Goal: Task Accomplishment & Management: Use online tool/utility

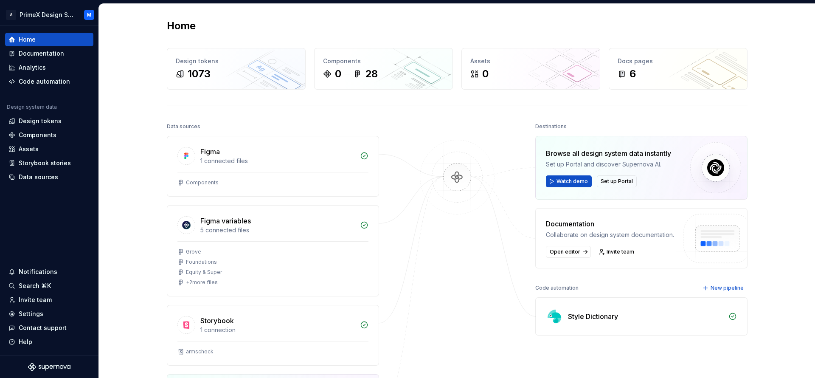
scroll to position [212, 0]
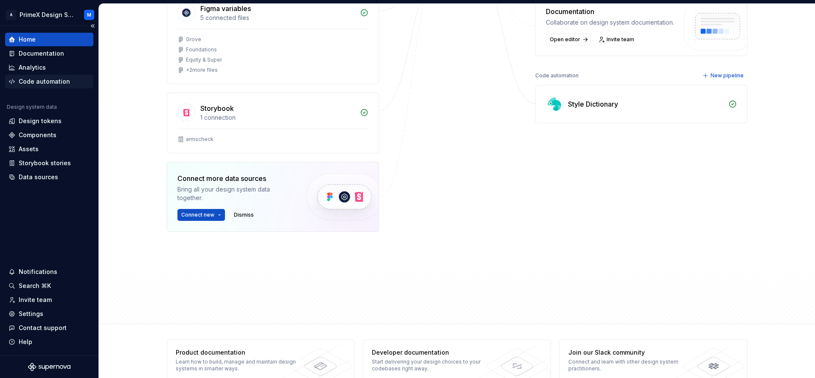
click at [61, 87] on div "Code automation" at bounding box center [49, 82] width 88 height 14
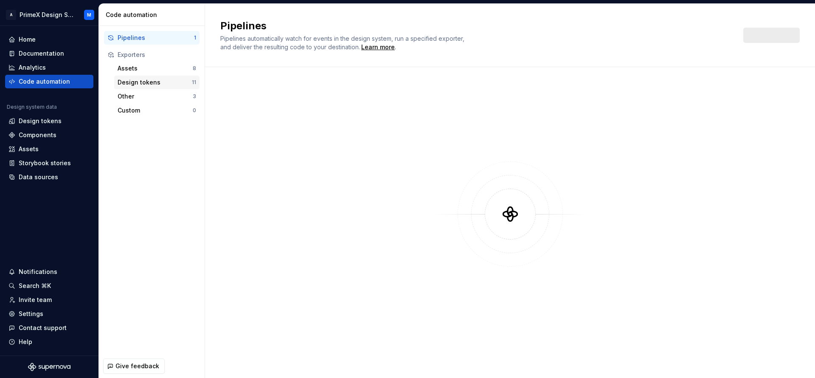
click at [165, 80] on div "Design tokens" at bounding box center [155, 82] width 74 height 8
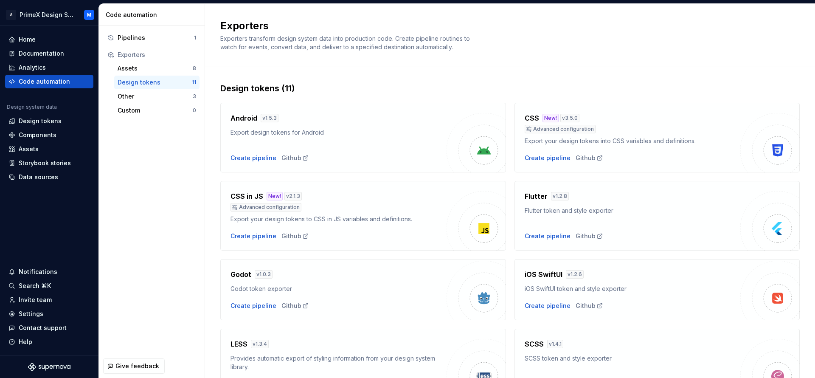
click at [165, 80] on div "Design tokens" at bounding box center [155, 82] width 74 height 8
click at [73, 80] on div "Code automation" at bounding box center [49, 81] width 82 height 8
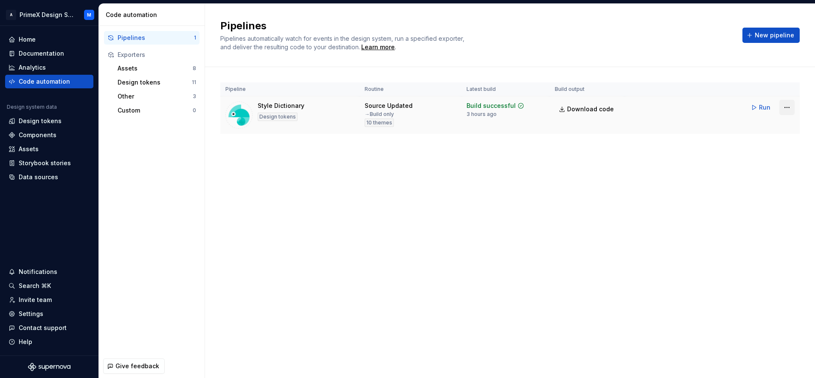
click at [783, 109] on html "A PrimeX Design System M Home Documentation Analytics Code automation Design sy…" at bounding box center [407, 189] width 815 height 378
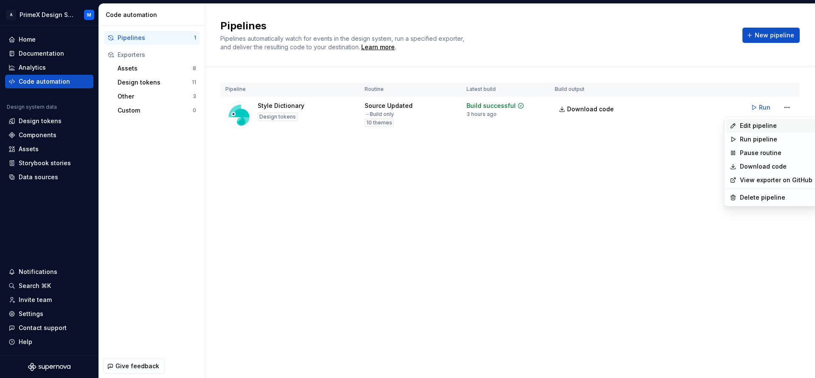
click at [767, 129] on div "Edit pipeline" at bounding box center [776, 125] width 73 height 8
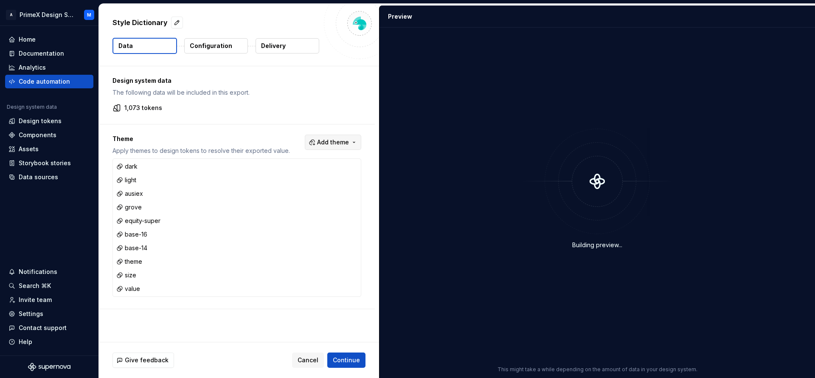
click at [353, 142] on button "Add theme" at bounding box center [333, 142] width 56 height 15
click at [268, 175] on div "Suggestions" at bounding box center [266, 176] width 7 height 7
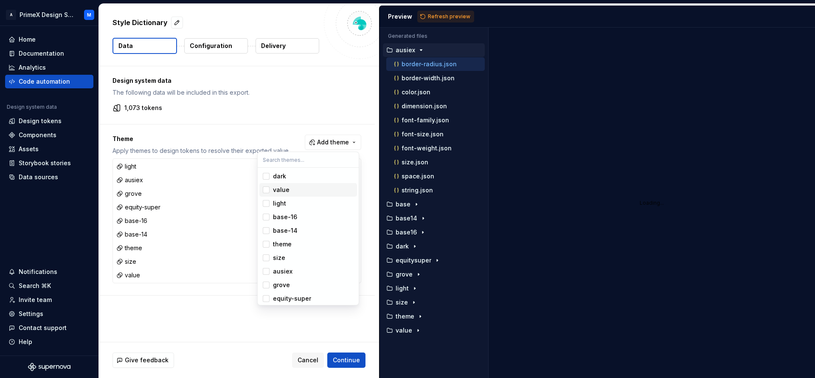
click at [273, 191] on div "value" at bounding box center [281, 190] width 17 height 8
drag, startPoint x: 267, startPoint y: 203, endPoint x: 263, endPoint y: 213, distance: 10.3
click at [267, 205] on div "Suggestions" at bounding box center [266, 203] width 7 height 7
click at [268, 218] on div "Suggestions" at bounding box center [266, 217] width 7 height 7
click at [269, 234] on span "base-14" at bounding box center [308, 231] width 98 height 14
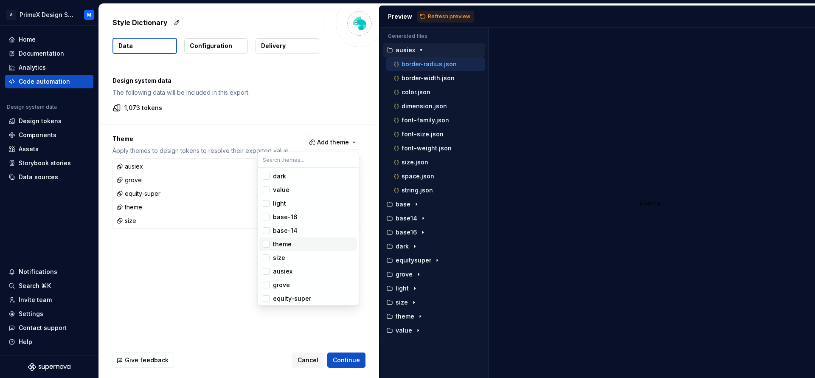
click at [269, 241] on div "Suggestions" at bounding box center [266, 244] width 7 height 7
click at [264, 260] on div "Suggestions" at bounding box center [266, 257] width 7 height 7
click at [265, 275] on span "ausiex" at bounding box center [308, 272] width 98 height 14
drag, startPoint x: 270, startPoint y: 281, endPoint x: 262, endPoint y: 284, distance: 8.5
click at [270, 281] on span "grove" at bounding box center [308, 285] width 98 height 14
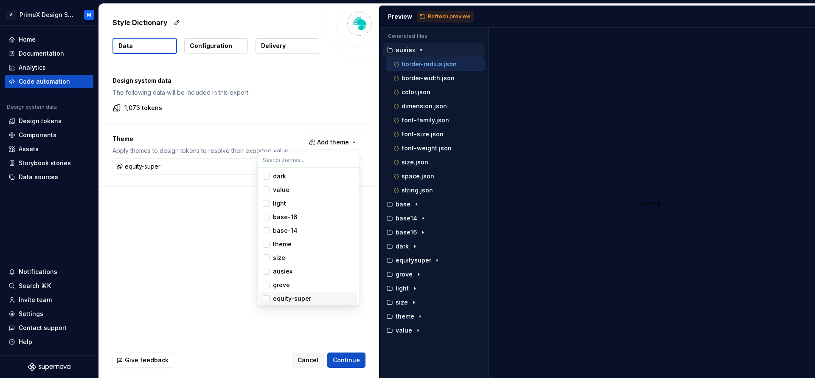
click at [267, 298] on div "Suggestions" at bounding box center [266, 298] width 7 height 7
click at [266, 277] on span "ausiex" at bounding box center [308, 272] width 98 height 14
click at [355, 363] on html "A PrimeX Design System M Home Documentation Analytics Code automation Design sy…" at bounding box center [407, 189] width 815 height 378
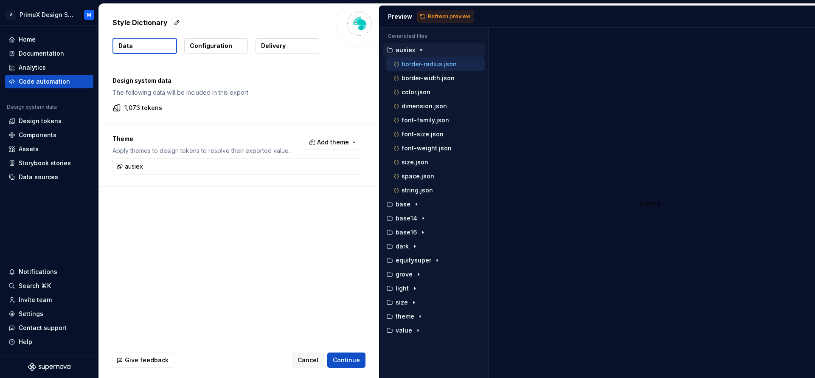
click at [464, 16] on span "Refresh preview" at bounding box center [449, 16] width 42 height 7
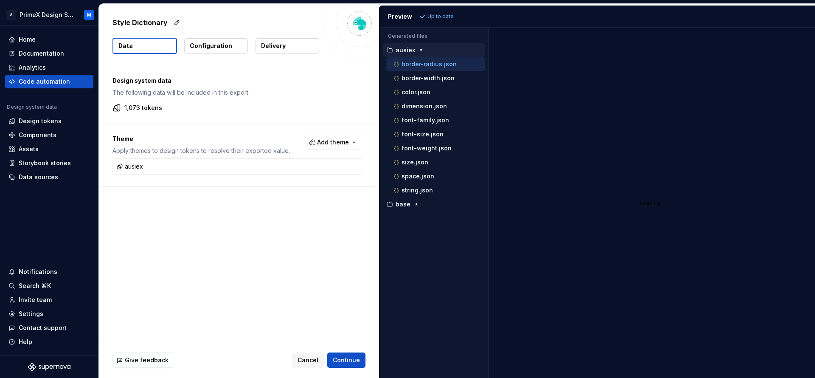
click at [418, 48] on icon "button" at bounding box center [421, 50] width 7 height 7
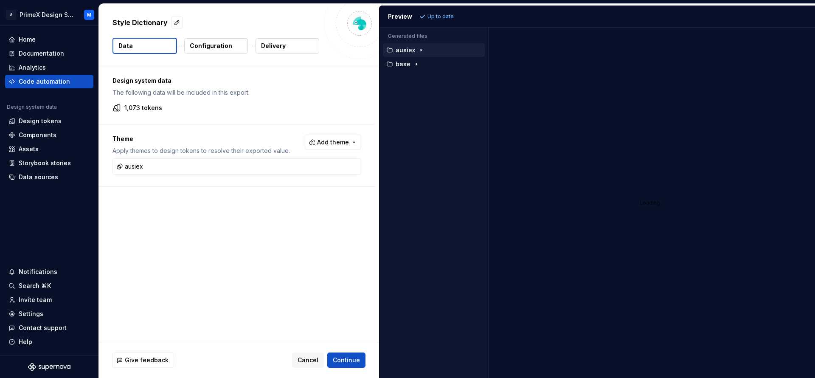
click at [418, 48] on icon "button" at bounding box center [421, 50] width 7 height 7
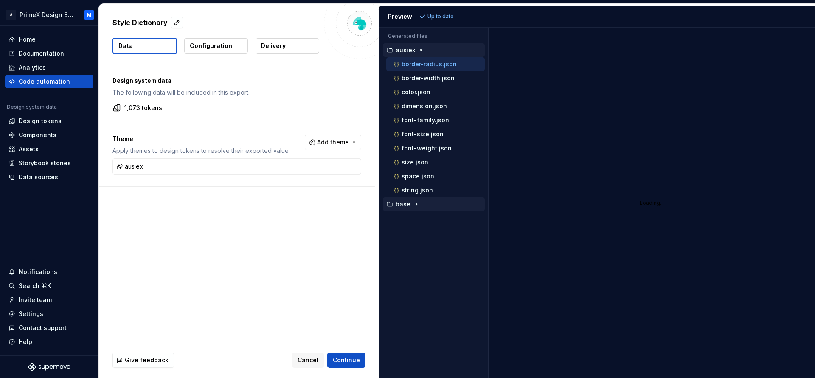
click at [413, 202] on icon "button" at bounding box center [416, 204] width 7 height 7
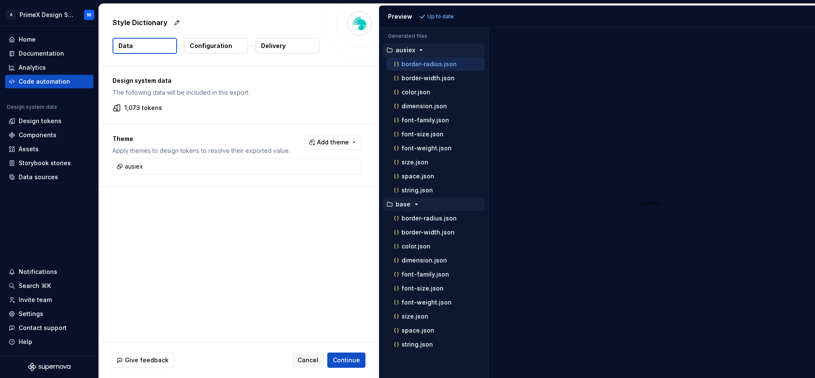
click at [415, 207] on icon "button" at bounding box center [416, 204] width 7 height 7
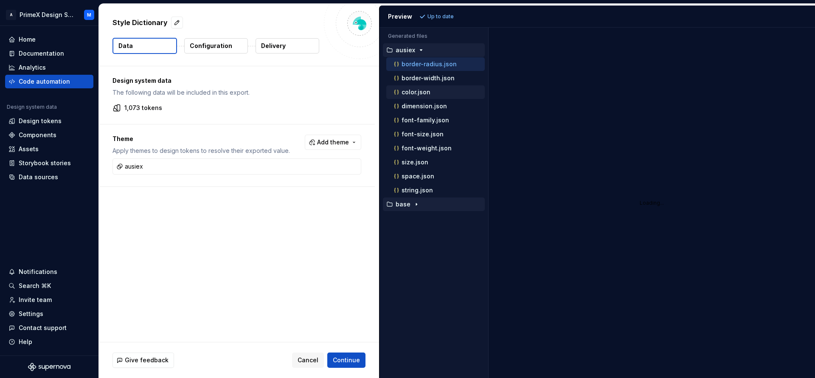
click at [414, 92] on p "color.json" at bounding box center [416, 92] width 29 height 7
click at [355, 362] on span "Continue" at bounding box center [346, 360] width 27 height 8
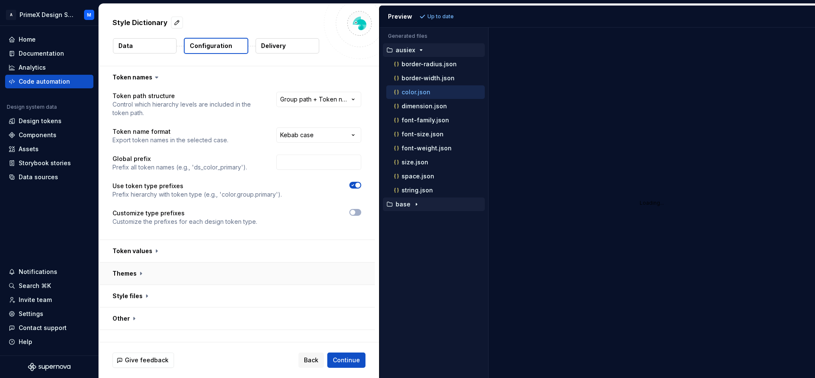
click at [138, 273] on button "button" at bounding box center [237, 273] width 276 height 22
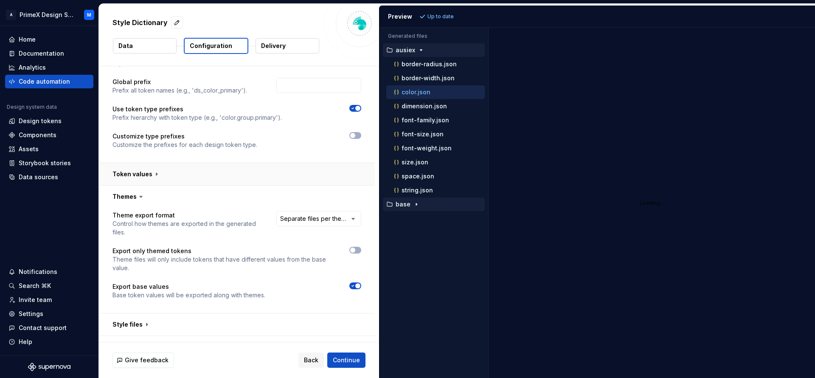
scroll to position [93, 0]
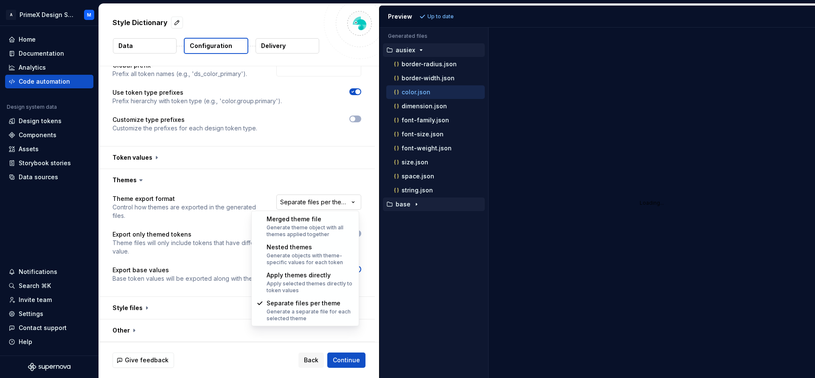
click at [352, 199] on html "**********" at bounding box center [407, 189] width 815 height 378
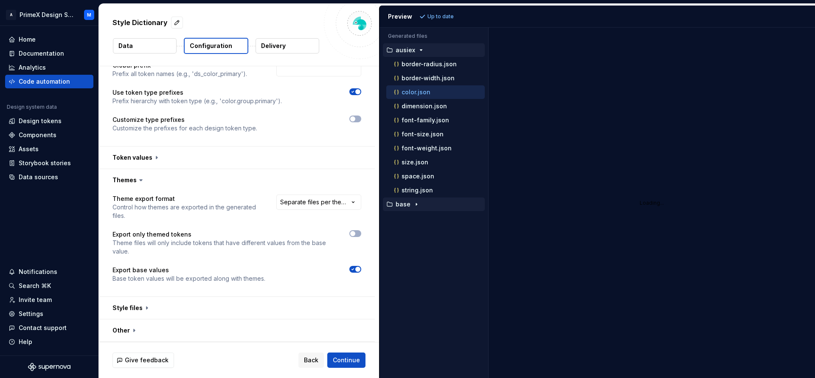
click at [349, 205] on html "**********" at bounding box center [407, 189] width 815 height 378
click at [346, 354] on button "Continue" at bounding box center [346, 359] width 38 height 15
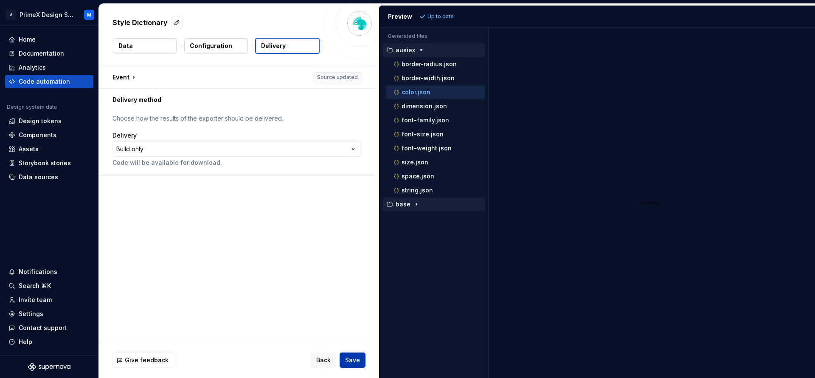
click at [358, 363] on span "Save" at bounding box center [352, 360] width 15 height 8
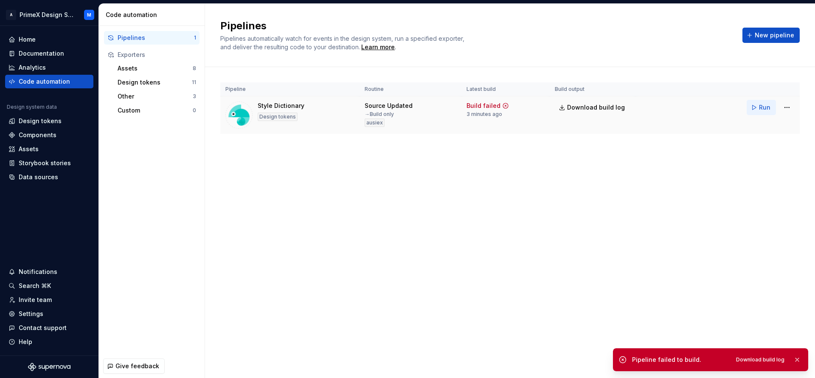
click at [769, 109] on span "Run" at bounding box center [764, 107] width 11 height 8
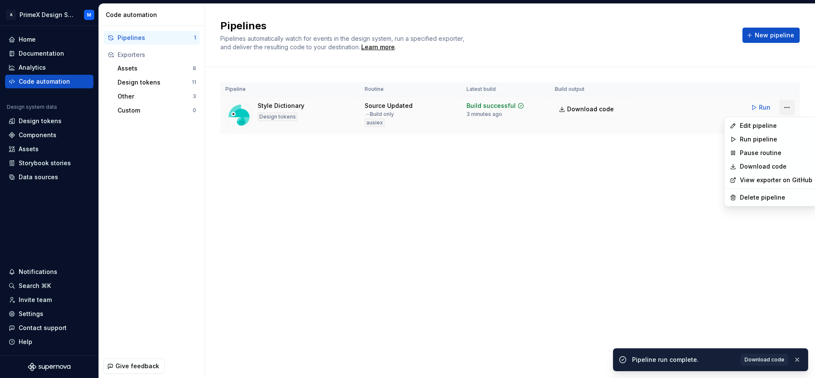
click at [791, 110] on html "A PrimeX Design System M Home Documentation Analytics Code automation Design sy…" at bounding box center [407, 189] width 815 height 378
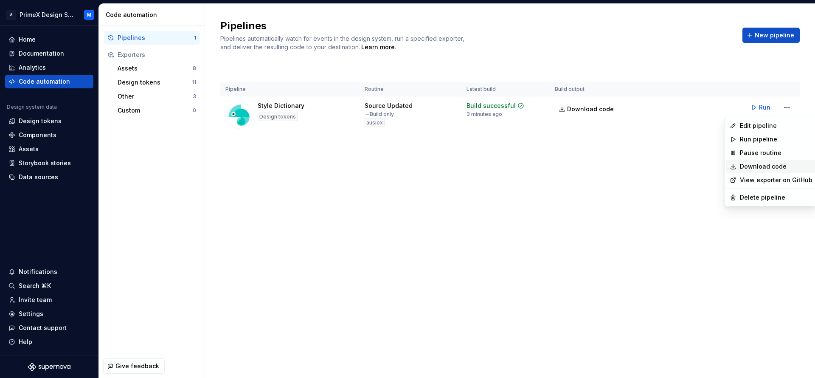
drag, startPoint x: 755, startPoint y: 161, endPoint x: 749, endPoint y: 162, distance: 6.0
click at [754, 162] on div "Download code" at bounding box center [771, 167] width 90 height 14
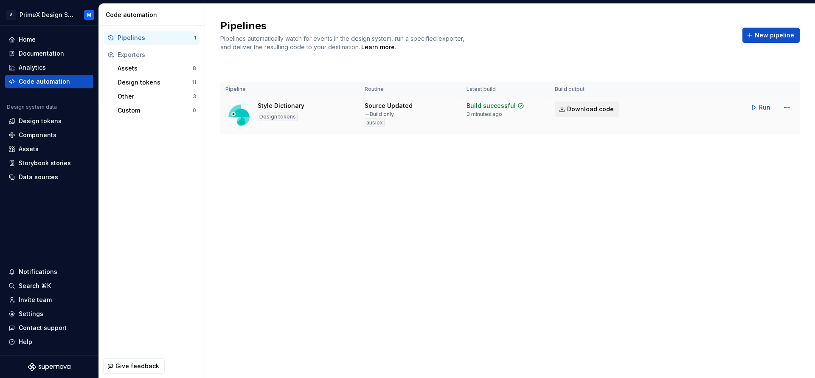
click at [594, 111] on span "Download code" at bounding box center [590, 109] width 47 height 8
click at [597, 109] on span "Download code" at bounding box center [590, 109] width 47 height 8
click at [789, 111] on html "A PrimeX Design System M Home Documentation Analytics Code automation Design sy…" at bounding box center [407, 189] width 815 height 378
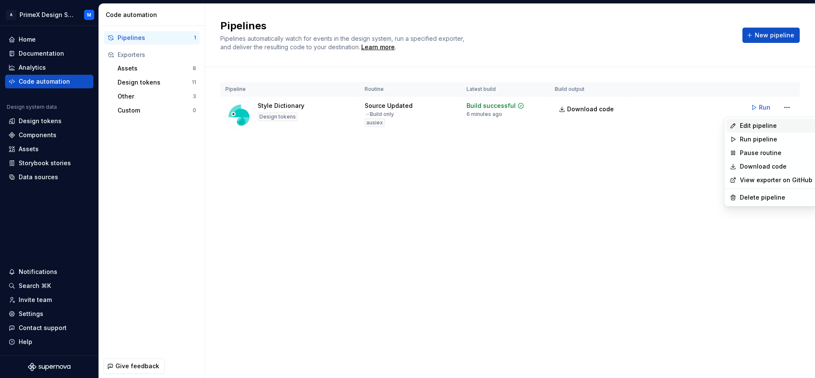
click at [752, 123] on div "Edit pipeline" at bounding box center [776, 125] width 73 height 8
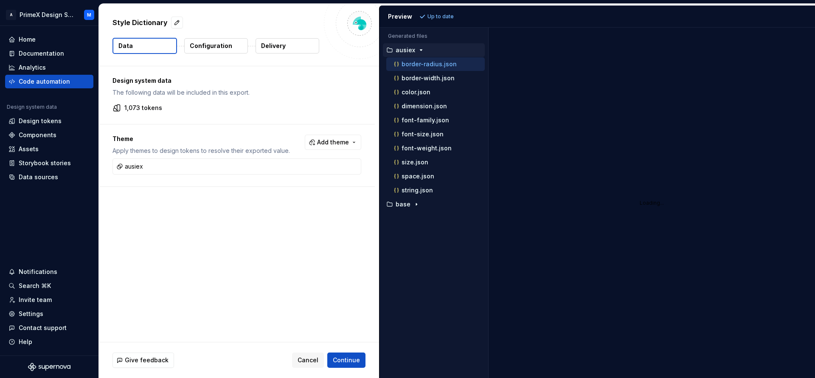
click at [423, 18] on icon at bounding box center [422, 16] width 7 height 7
click at [422, 50] on icon "button" at bounding box center [421, 50] width 7 height 7
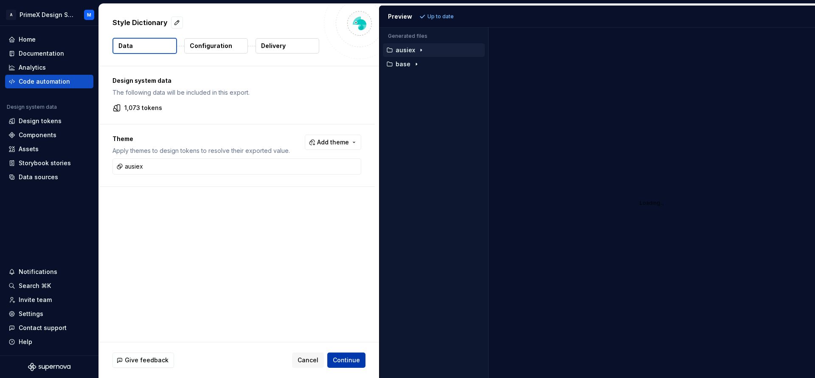
click at [352, 367] on button "Continue" at bounding box center [346, 359] width 38 height 15
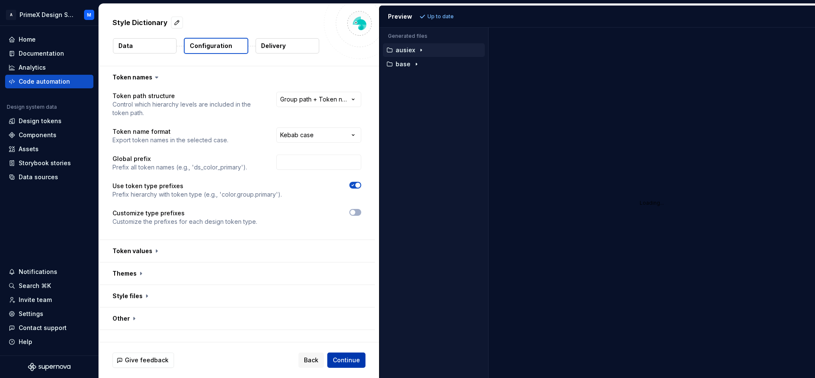
click at [352, 362] on span "Continue" at bounding box center [346, 360] width 27 height 8
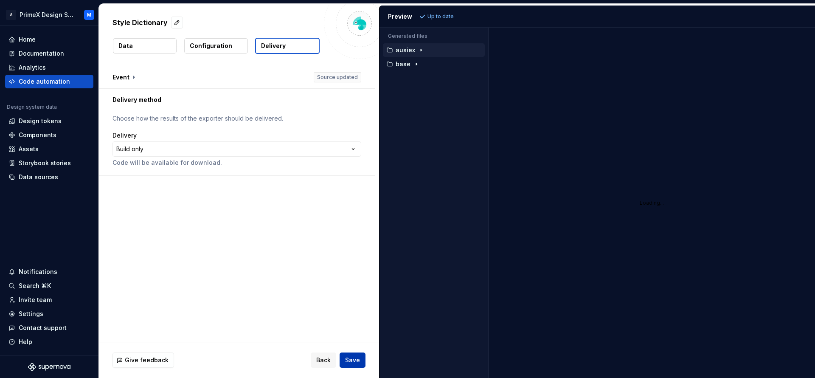
click at [346, 361] on span "Save" at bounding box center [352, 360] width 15 height 8
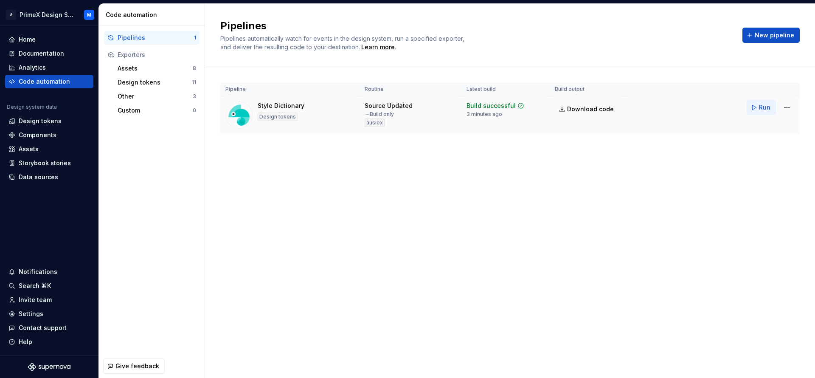
click at [757, 111] on button "Run" at bounding box center [761, 107] width 29 height 15
click at [566, 110] on link "Download code" at bounding box center [587, 108] width 65 height 15
click at [603, 109] on span "Download code" at bounding box center [590, 109] width 47 height 8
click at [783, 113] on html "A PrimeX Design System M Home Documentation Analytics Code automation Design sy…" at bounding box center [407, 189] width 815 height 378
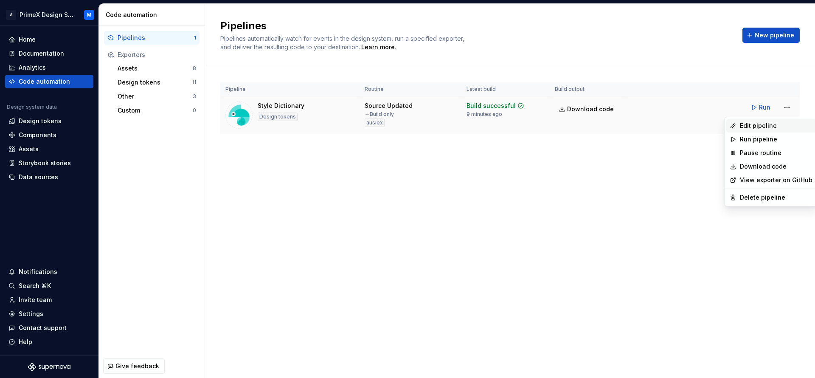
drag, startPoint x: 774, startPoint y: 127, endPoint x: 774, endPoint y: 118, distance: 9.3
click at [774, 123] on div "Edit pipeline" at bounding box center [776, 125] width 73 height 8
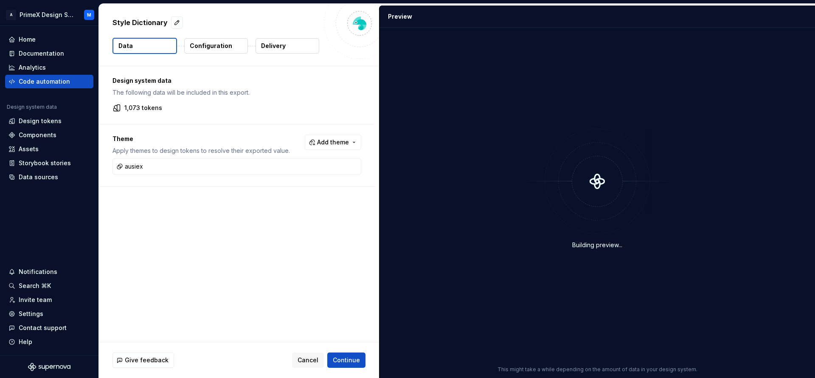
drag, startPoint x: 250, startPoint y: 167, endPoint x: 250, endPoint y: 174, distance: 6.4
click at [250, 171] on div "ausiex" at bounding box center [237, 166] width 245 height 12
click at [349, 170] on button "button" at bounding box center [353, 166] width 12 height 12
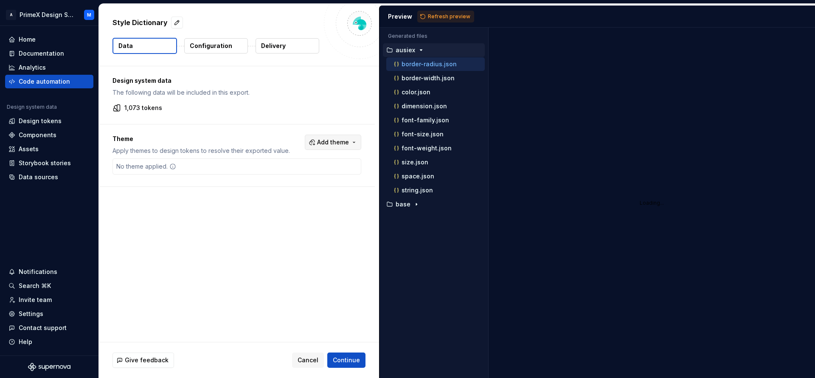
click at [338, 136] on button "Add theme" at bounding box center [333, 142] width 56 height 15
click at [267, 287] on div "Suggestions" at bounding box center [266, 284] width 7 height 7
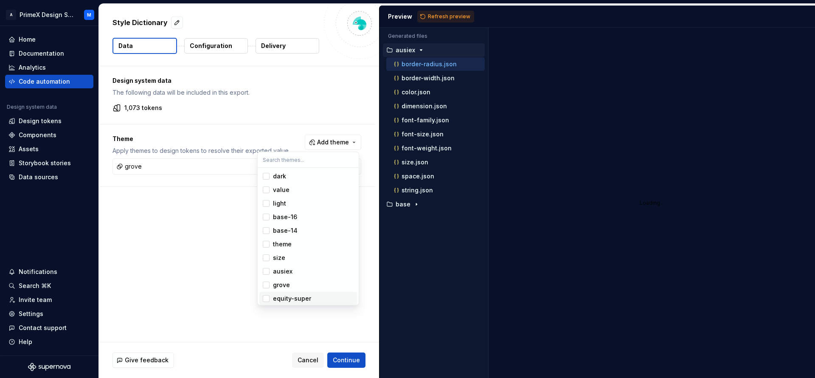
click at [351, 356] on html "A PrimeX Design System M Home Documentation Analytics Code automation Design sy…" at bounding box center [407, 189] width 815 height 378
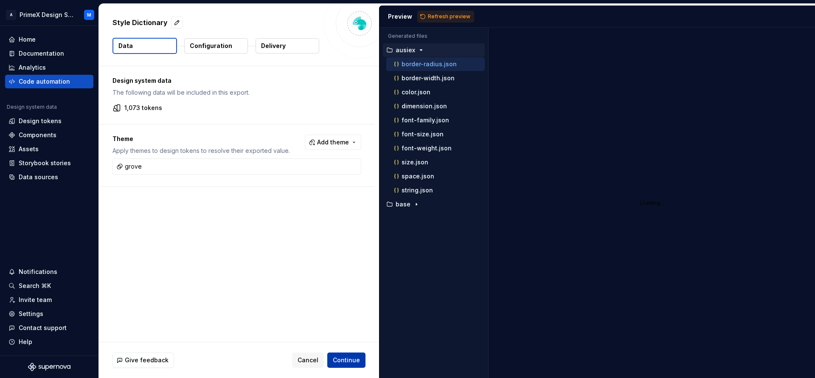
click at [351, 363] on span "Continue" at bounding box center [346, 360] width 27 height 8
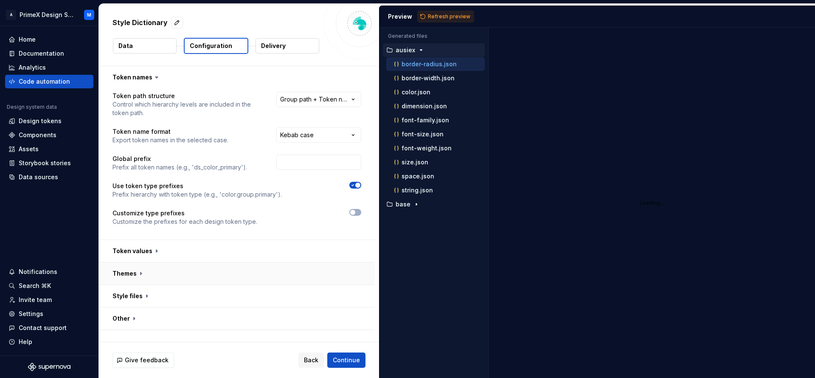
click at [309, 270] on button "button" at bounding box center [237, 273] width 276 height 22
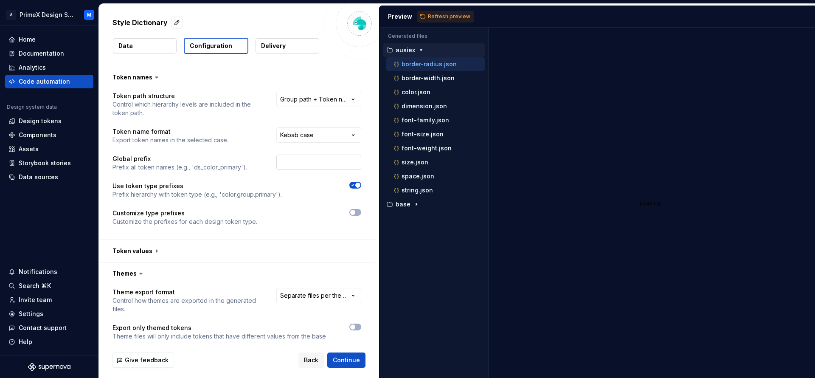
click at [326, 163] on input "text" at bounding box center [318, 162] width 85 height 15
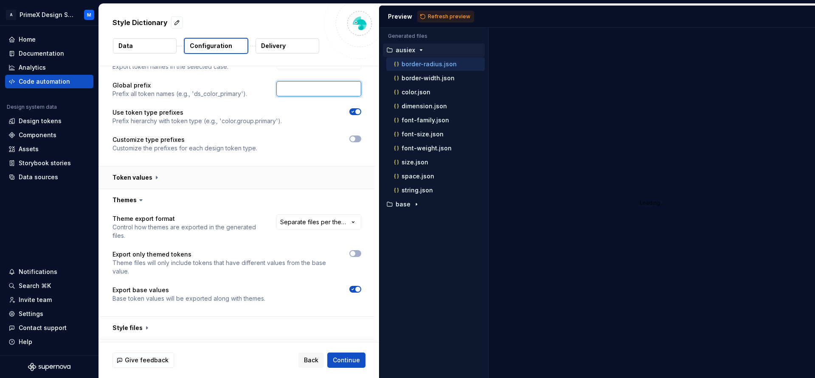
scroll to position [93, 0]
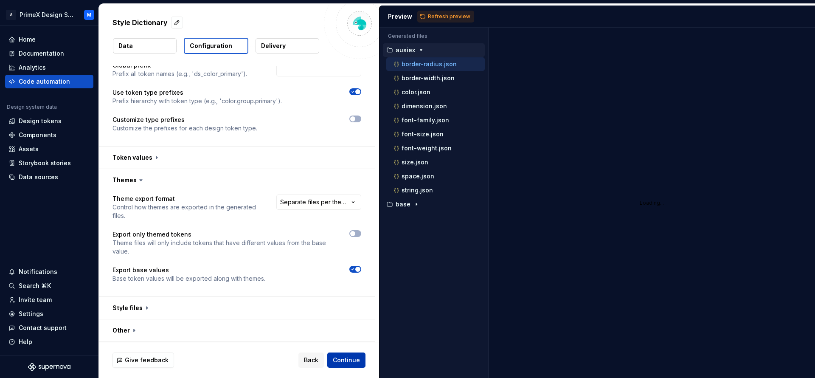
click at [341, 354] on button "Continue" at bounding box center [346, 359] width 38 height 15
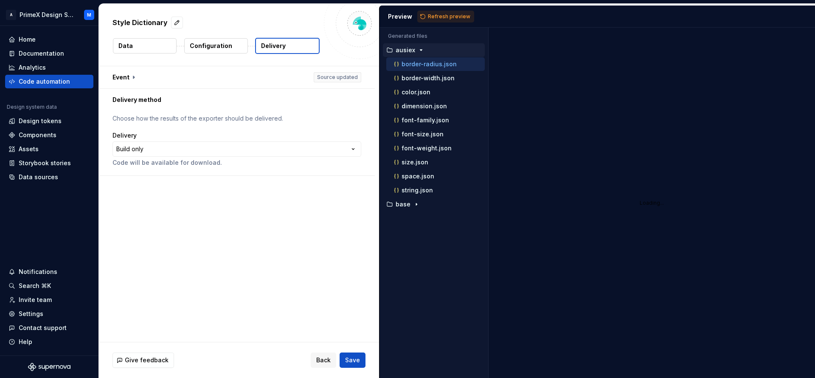
click at [367, 366] on div "Give feedback Back Save" at bounding box center [239, 360] width 280 height 36
click at [360, 364] on button "Save" at bounding box center [353, 359] width 26 height 15
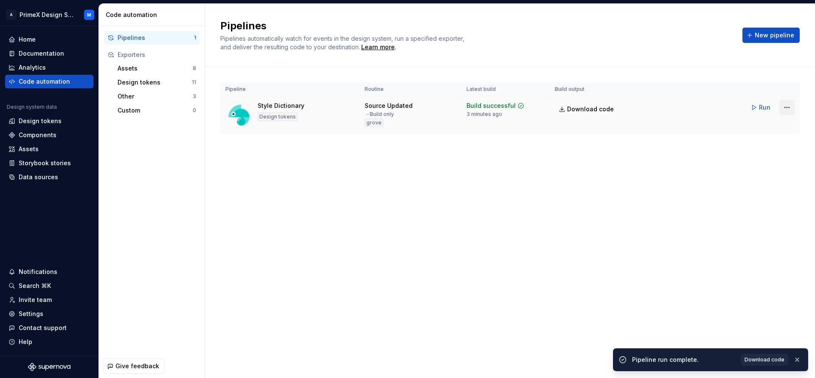
click at [782, 113] on html "A PrimeX Design System M Home Documentation Analytics Code automation Design sy…" at bounding box center [407, 189] width 815 height 378
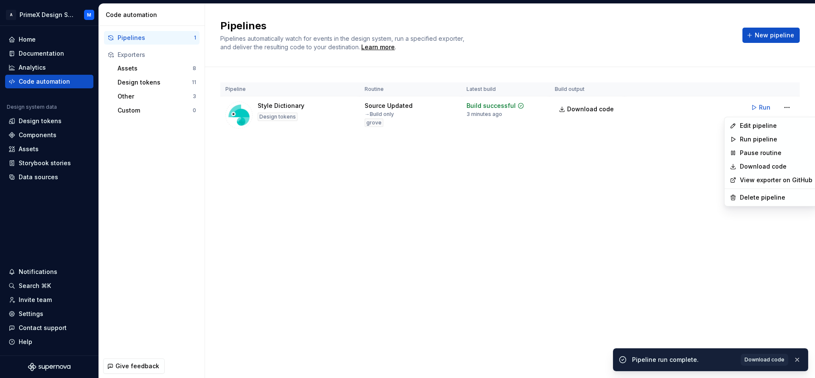
click at [606, 182] on html "A PrimeX Design System M Home Documentation Analytics Code automation Design sy…" at bounding box center [407, 189] width 815 height 378
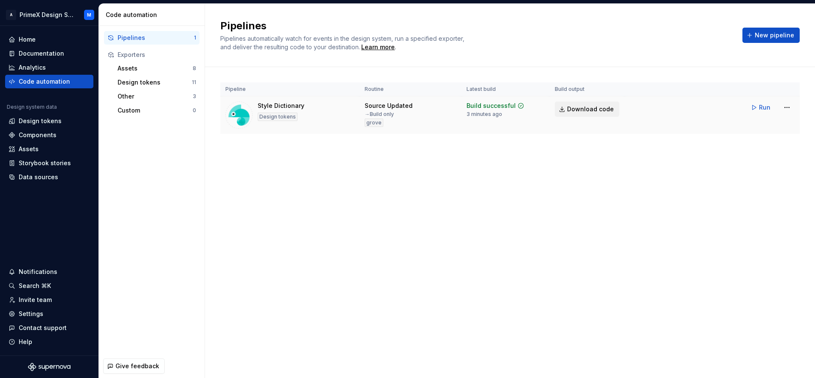
click at [595, 111] on span "Download code" at bounding box center [590, 109] width 47 height 8
